Goal: Information Seeking & Learning: Learn about a topic

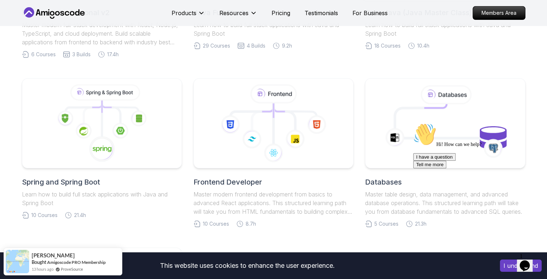
scroll to position [289, 0]
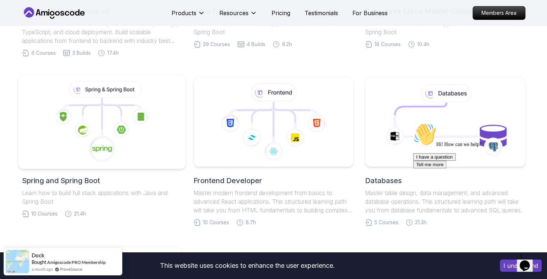
click at [73, 143] on icon at bounding box center [101, 122] width 155 height 82
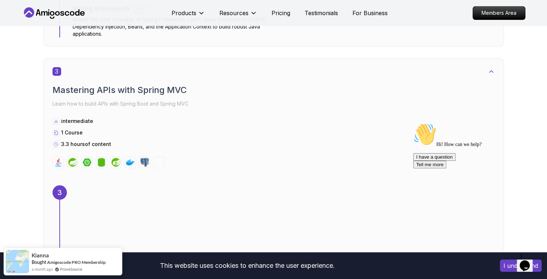
scroll to position [871, 0]
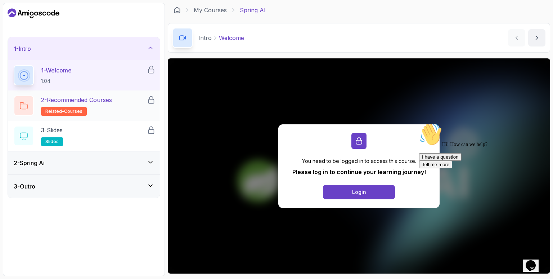
click at [81, 105] on h2 "2 - Recommended Courses related-courses" at bounding box center [76, 105] width 71 height 20
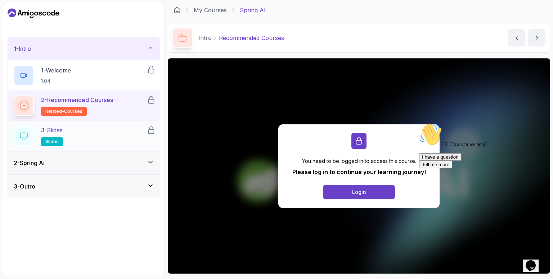
click at [112, 131] on div "3 - Slides slides" at bounding box center [80, 136] width 133 height 20
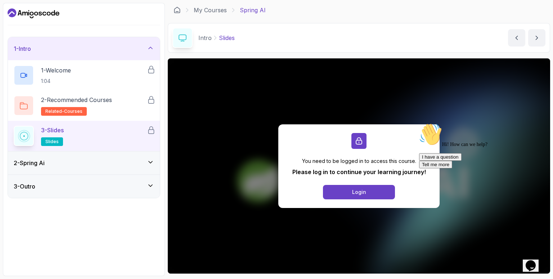
click at [140, 161] on div "2 - Spring Ai" at bounding box center [84, 162] width 140 height 9
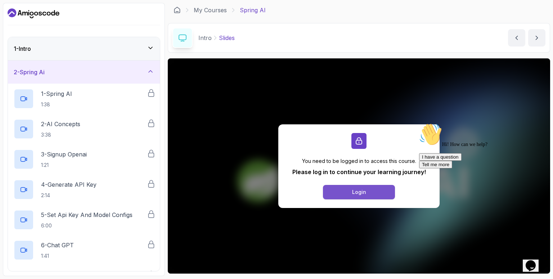
click at [384, 190] on button "Login" at bounding box center [359, 192] width 72 height 14
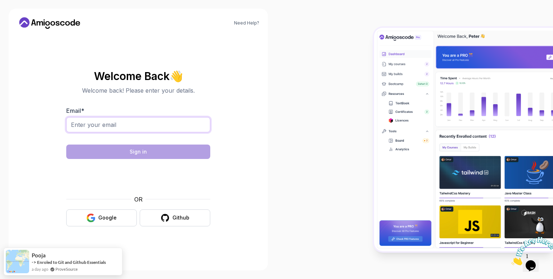
click at [176, 122] on input "Email *" at bounding box center [138, 124] width 144 height 15
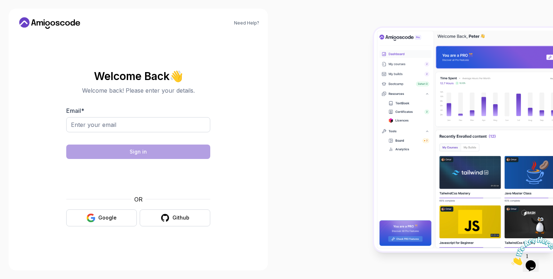
click at [378, 78] on body "Need Help? Welcome Back 👋 Welcome back! Please enter your details. Email * Sign…" at bounding box center [276, 139] width 553 height 279
click at [144, 130] on input "Email *" at bounding box center [138, 124] width 144 height 15
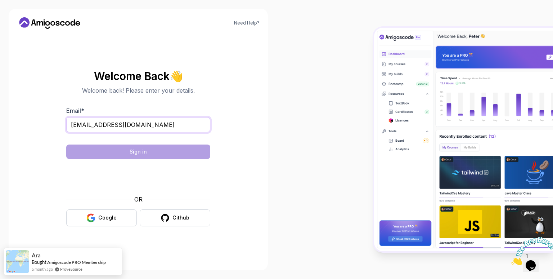
type input "linamohammed11@gmail.com"
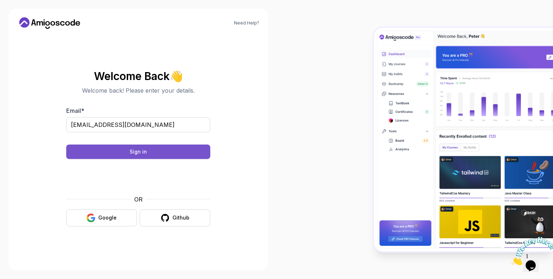
click at [174, 152] on button "Sign in" at bounding box center [138, 151] width 144 height 14
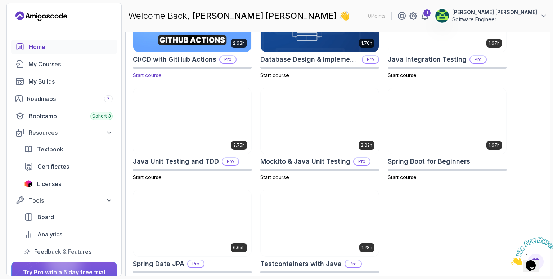
scroll to position [274, 0]
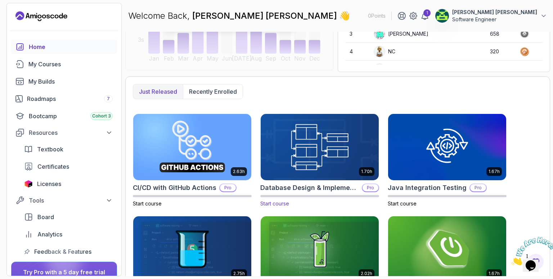
scroll to position [135, 0]
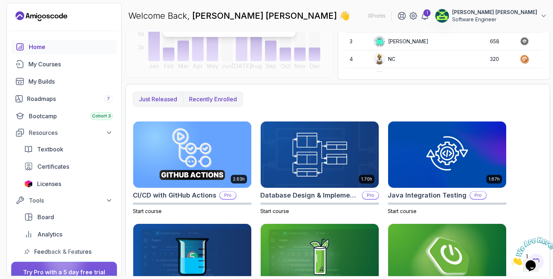
click at [223, 99] on p "Recently enrolled" at bounding box center [213, 99] width 48 height 9
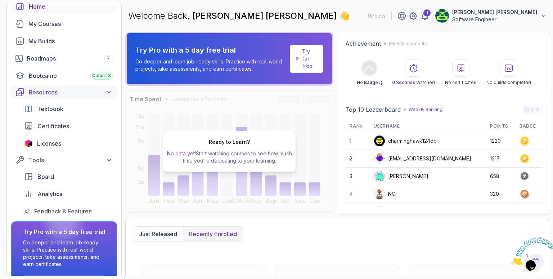
scroll to position [65, 0]
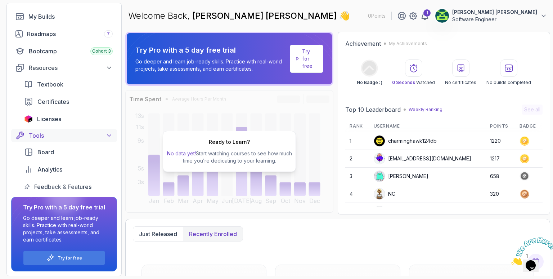
click at [100, 137] on div "Tools" at bounding box center [71, 135] width 84 height 9
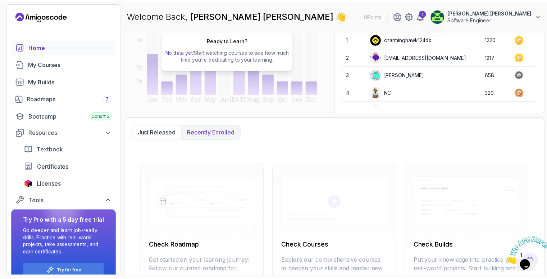
scroll to position [164, 0]
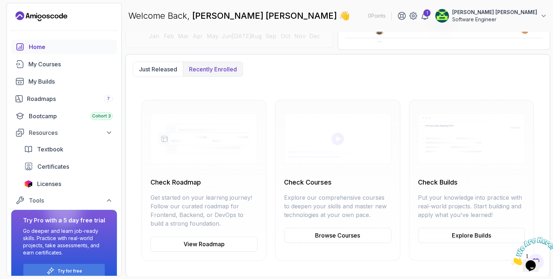
click at [22, 21] on icon "Landing page" at bounding box center [41, 16] width 52 height 12
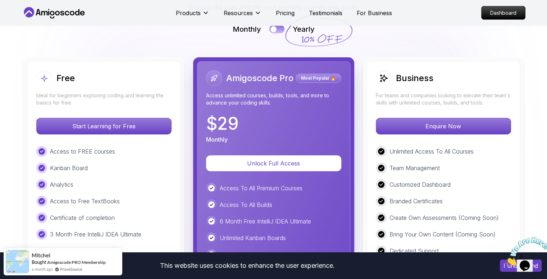
scroll to position [1657, 0]
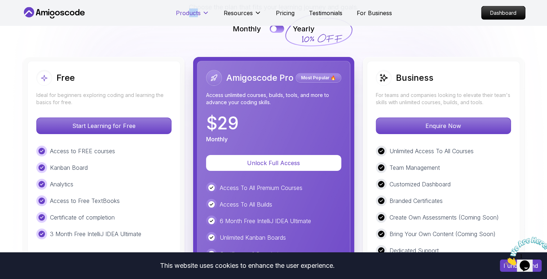
drag, startPoint x: 190, startPoint y: 8, endPoint x: 197, endPoint y: 21, distance: 14.3
click at [197, 20] on div "Products" at bounding box center [192, 13] width 33 height 14
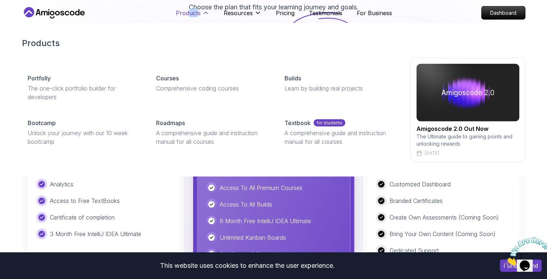
click at [197, 21] on button "Products" at bounding box center [192, 16] width 33 height 14
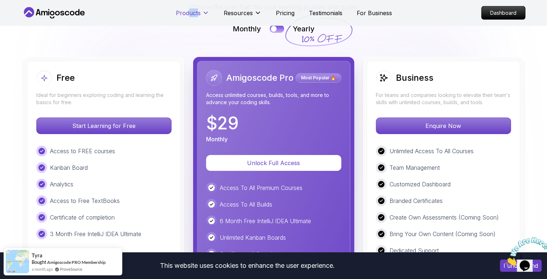
click at [197, 21] on button "Products" at bounding box center [192, 16] width 33 height 14
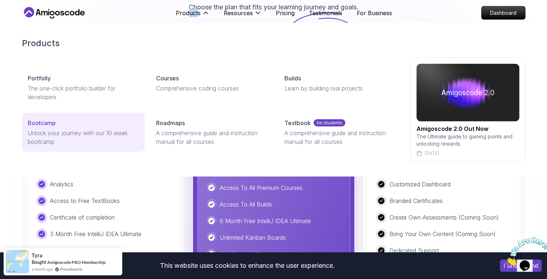
click at [91, 128] on p "Unlock your journey with our 10 week bootcamp" at bounding box center [83, 136] width 111 height 17
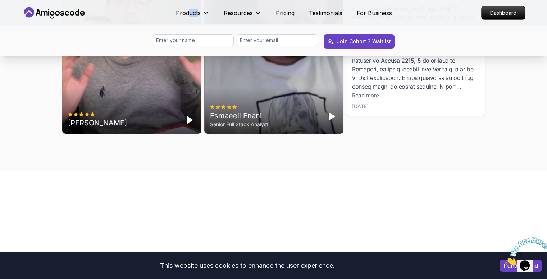
scroll to position [2352, 0]
click at [318, 13] on p "Testimonials" at bounding box center [325, 13] width 33 height 9
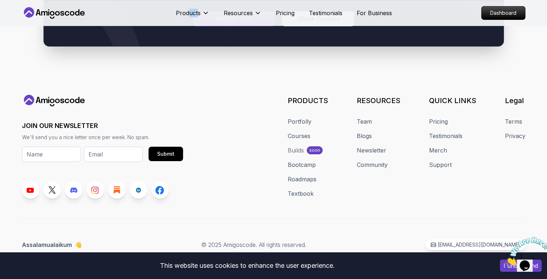
scroll to position [2479, 0]
